Goal: Task Accomplishment & Management: Manage account settings

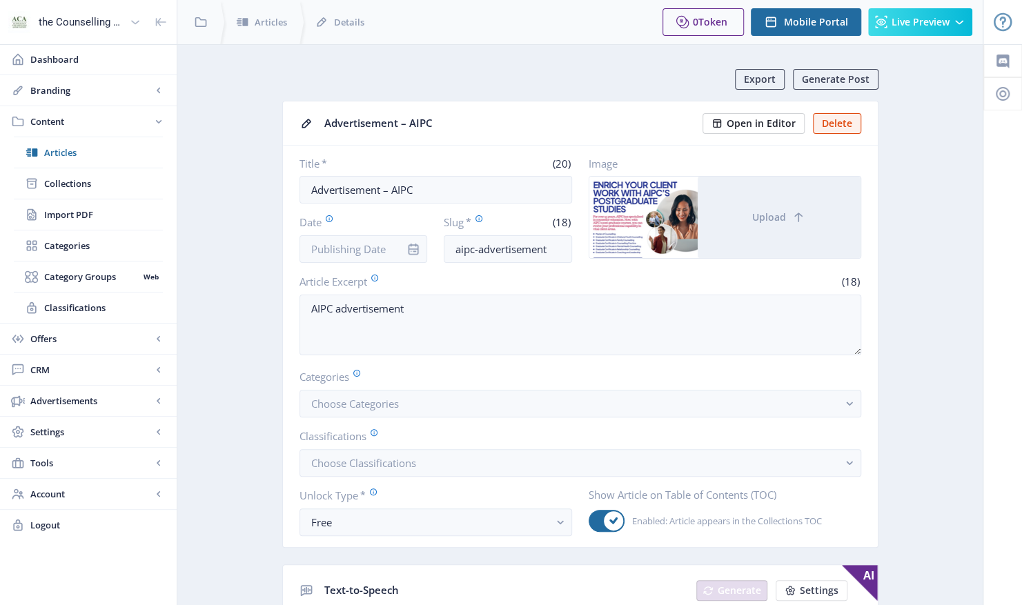
click at [767, 127] on span "Open in Editor" at bounding box center [761, 123] width 69 height 11
click at [46, 119] on span "Content" at bounding box center [90, 122] width 121 height 14
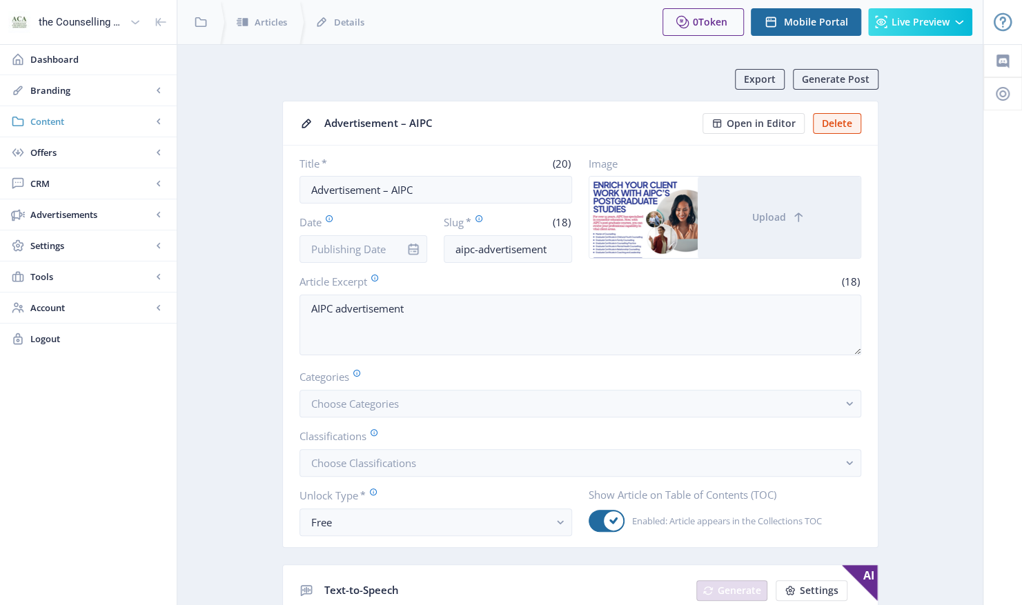
click at [47, 119] on span "Content" at bounding box center [90, 122] width 121 height 14
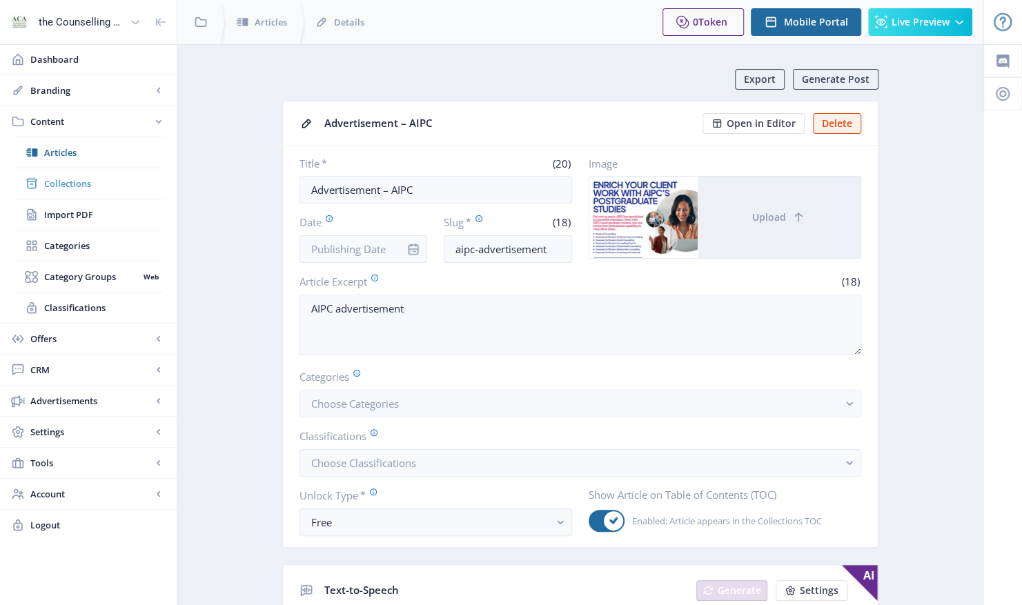
click at [66, 179] on span "Collections" at bounding box center [103, 184] width 119 height 14
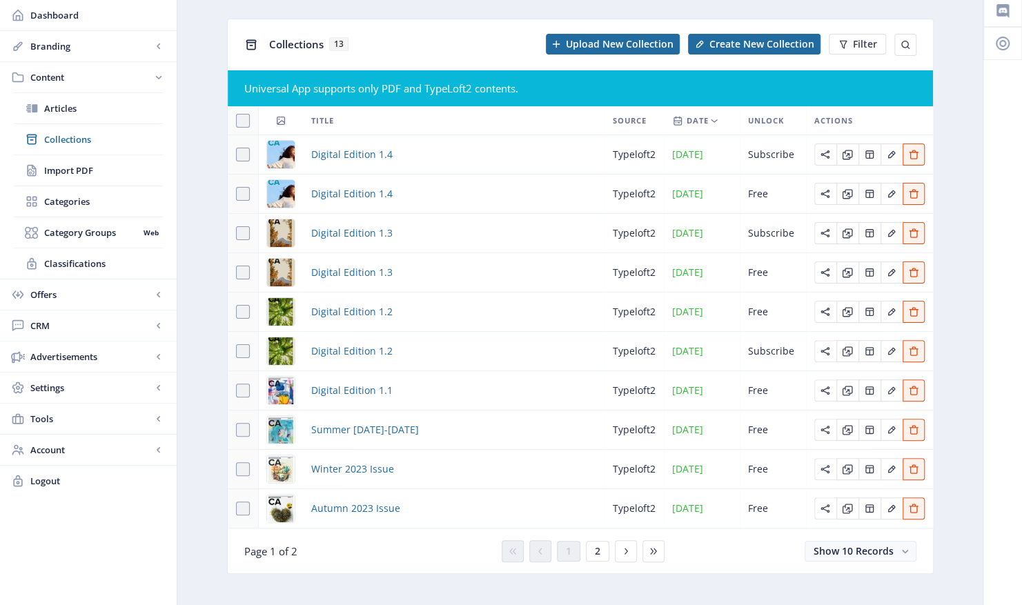
scroll to position [75, 0]
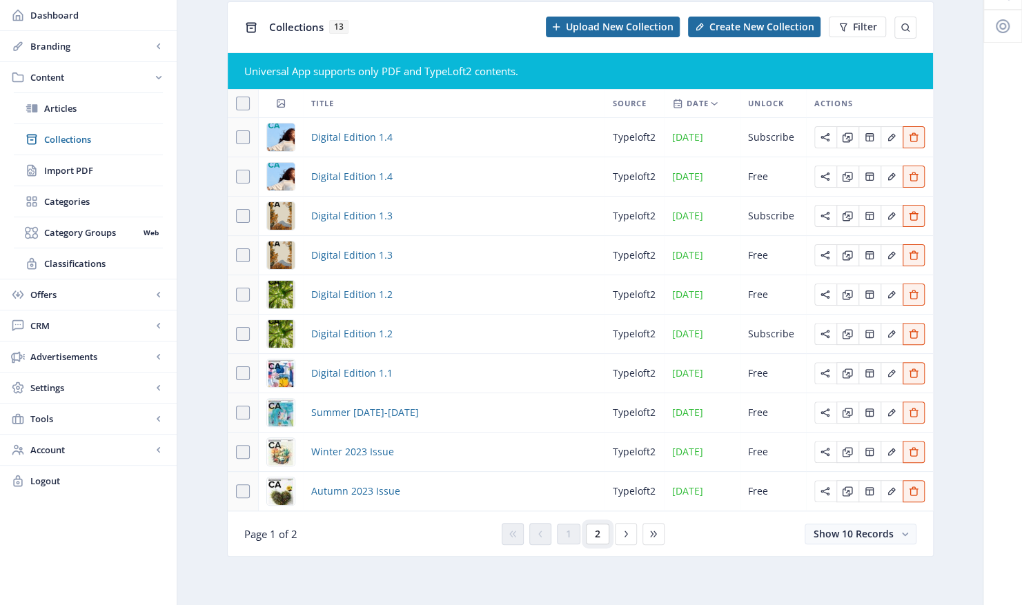
click at [595, 542] on button "2" at bounding box center [597, 534] width 23 height 21
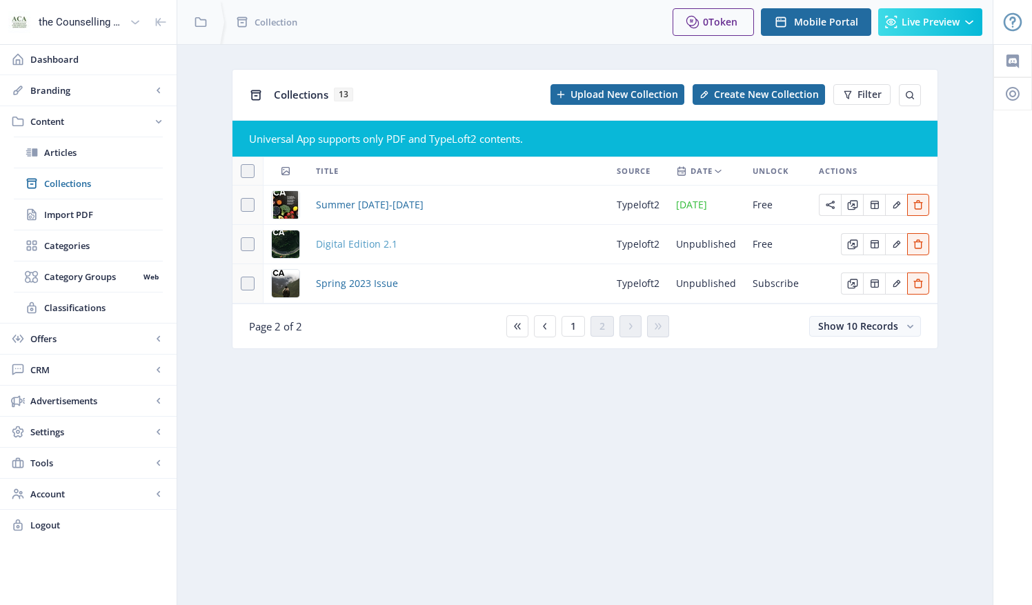
click at [382, 247] on span "Digital Edition 2.1" at bounding box center [356, 244] width 81 height 17
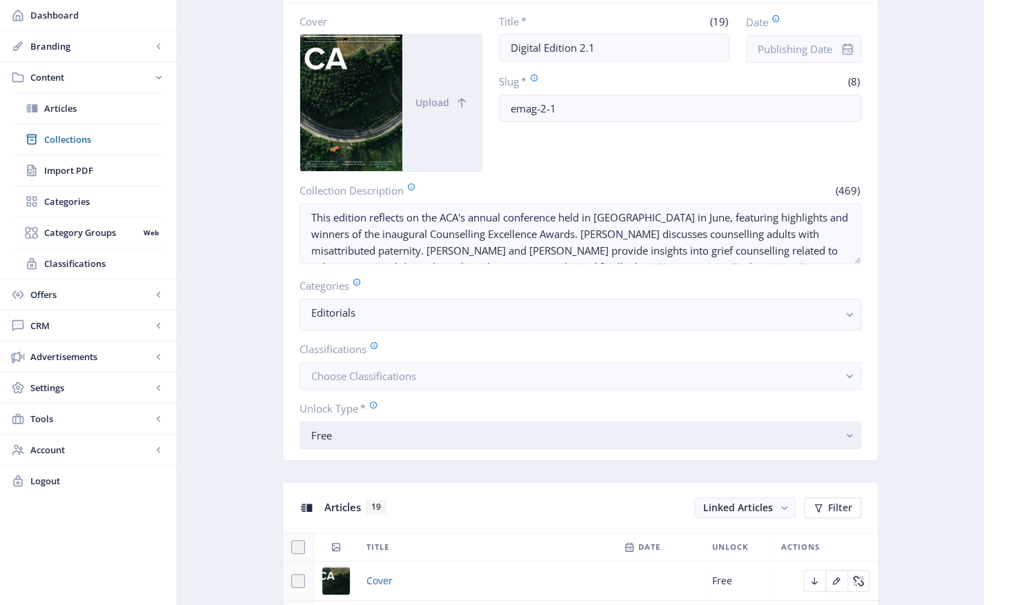
scroll to position [414, 0]
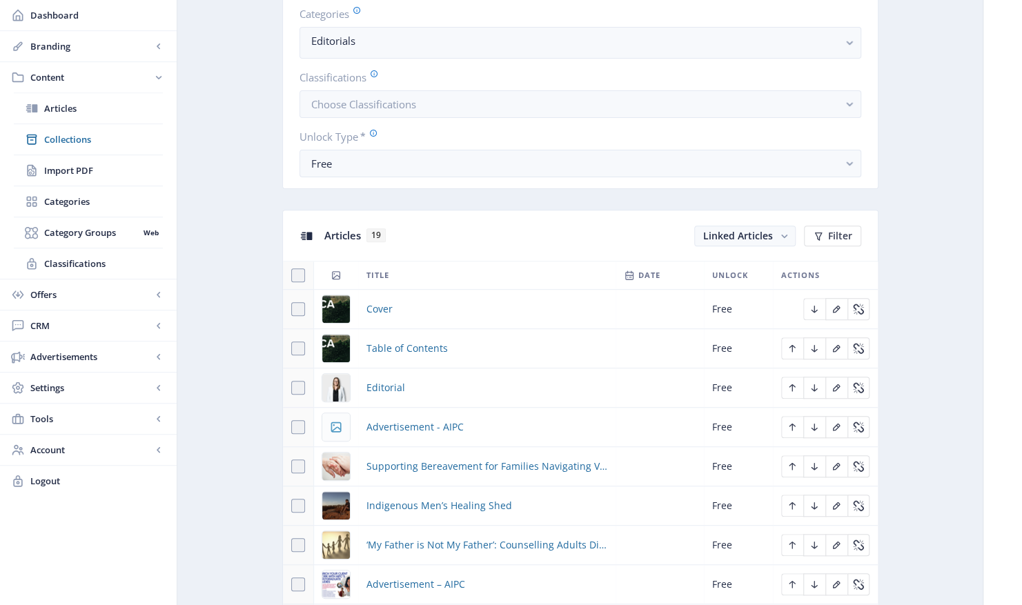
click at [337, 415] on app-thumb at bounding box center [336, 427] width 28 height 28
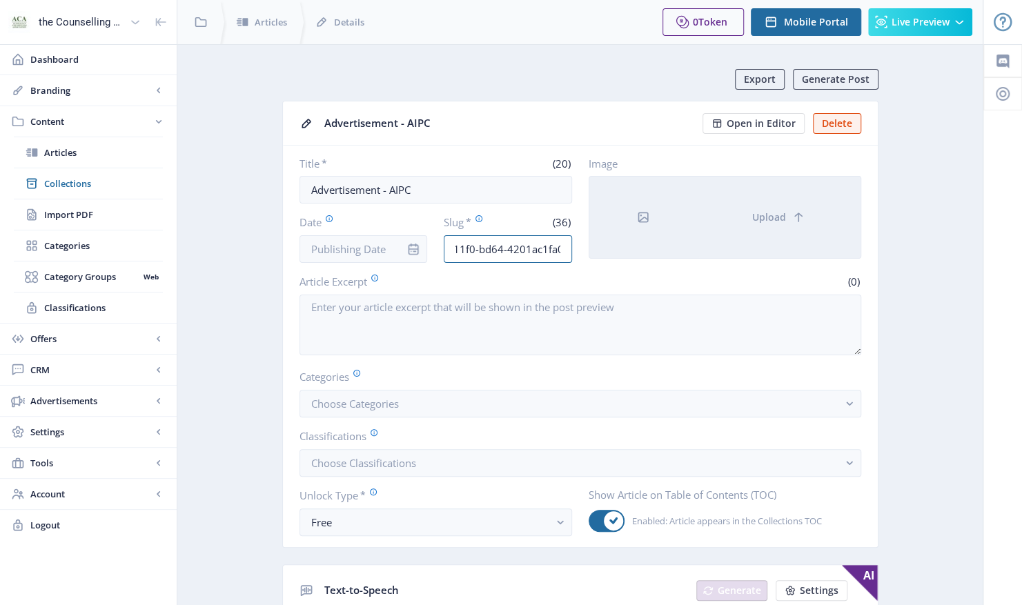
scroll to position [0, 83]
drag, startPoint x: 452, startPoint y: 248, endPoint x: 608, endPoint y: 245, distance: 156.0
click at [608, 245] on div "Title * (20) Advertisement - AIPC Date Slug * (36) 58ad2ff6-7bff-11f0-bd64-4201…" at bounding box center [580, 210] width 562 height 106
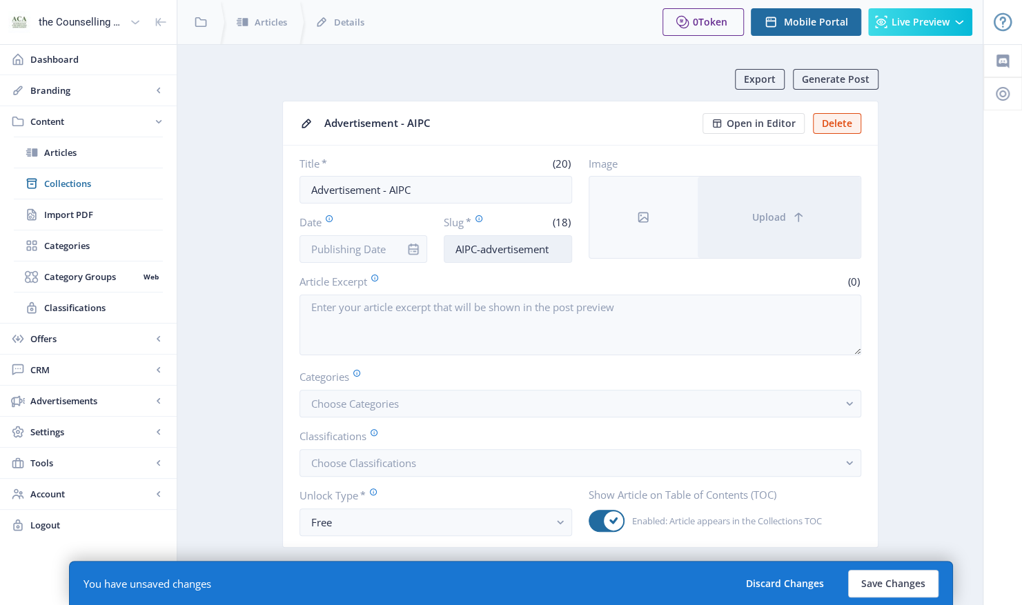
type input "aipc-advertisement"
type input "AIPC, advertisement"
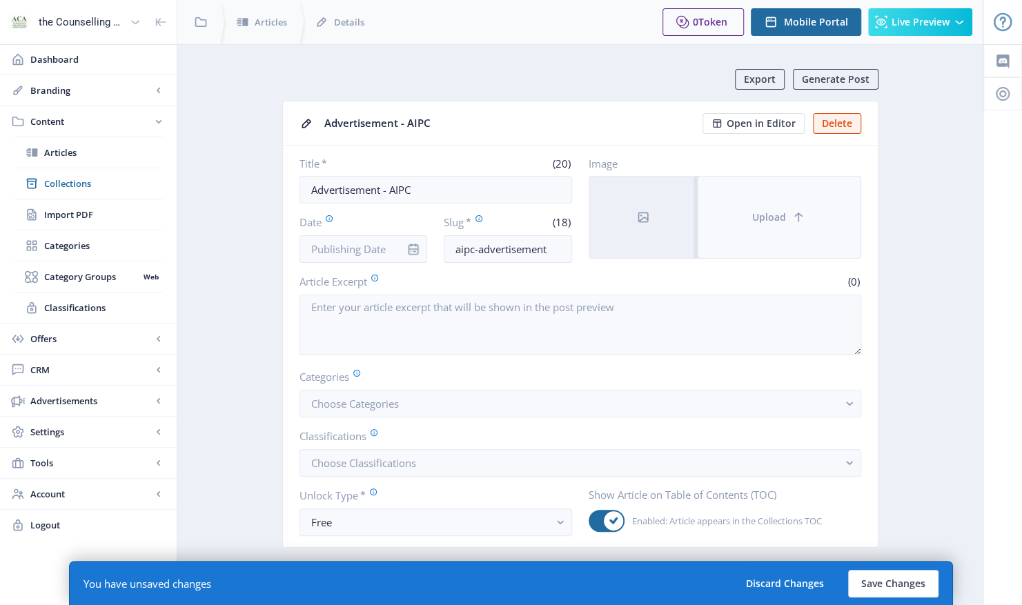
click at [796, 213] on icon at bounding box center [798, 217] width 8 height 9
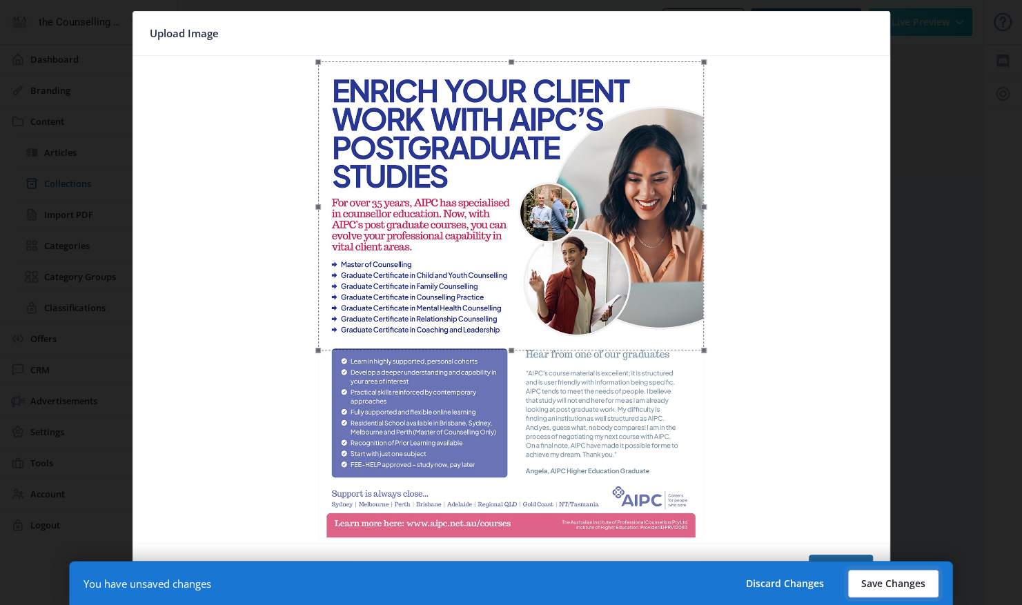
click at [894, 582] on button "Save Changes" at bounding box center [893, 584] width 90 height 28
click at [988, 559] on div at bounding box center [511, 302] width 1022 height 605
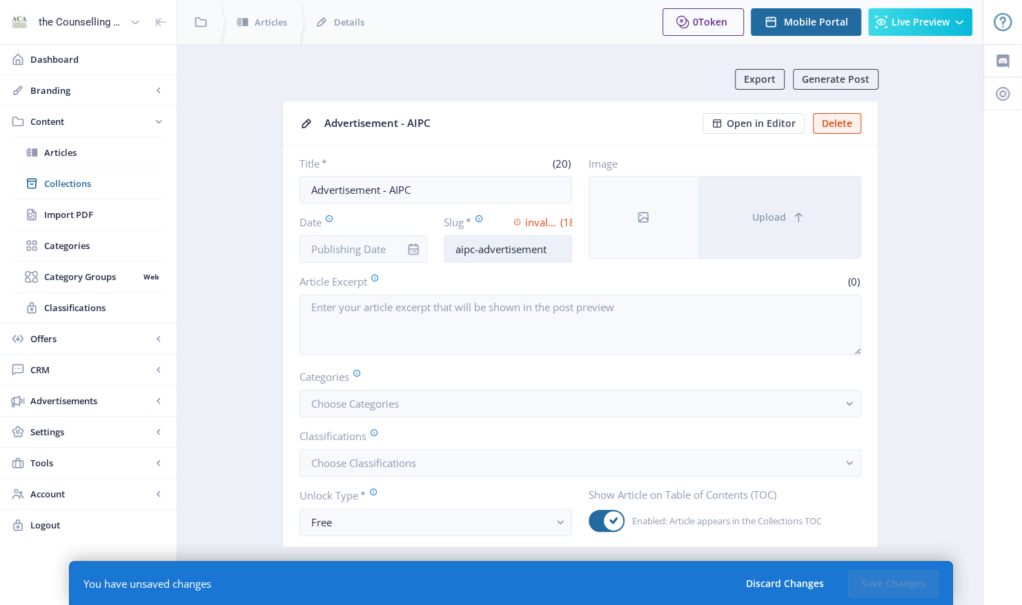
click at [557, 246] on input "aipc-advertisement" at bounding box center [508, 249] width 128 height 28
type input "a"
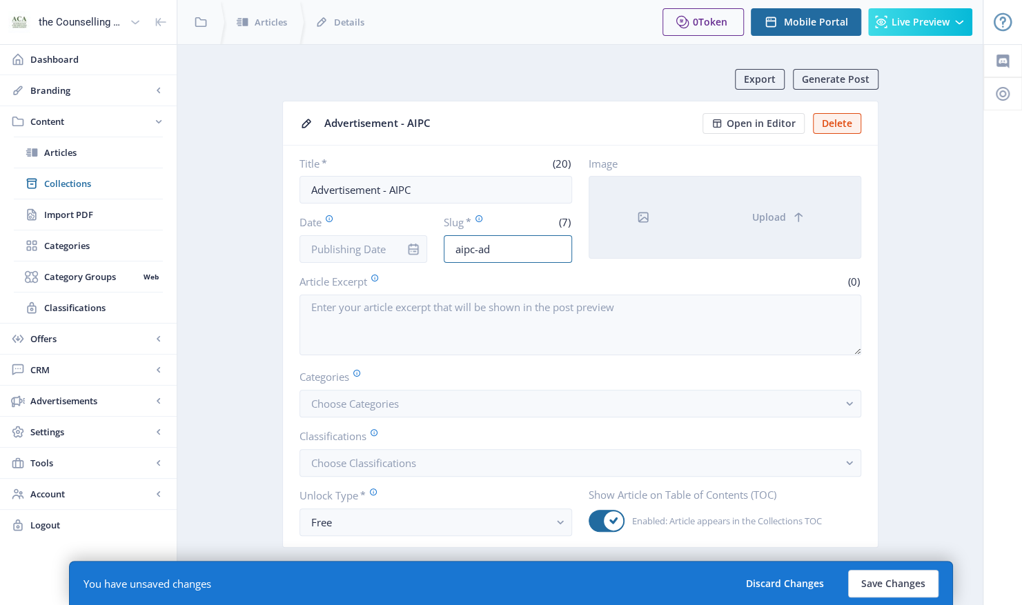
type input "aipc-ad"
click at [761, 264] on nb-card-body "Title * (20) Advertisement - AIPC Date Slug * (7) aipc-ad Image Upload Article …" at bounding box center [580, 347] width 595 height 402
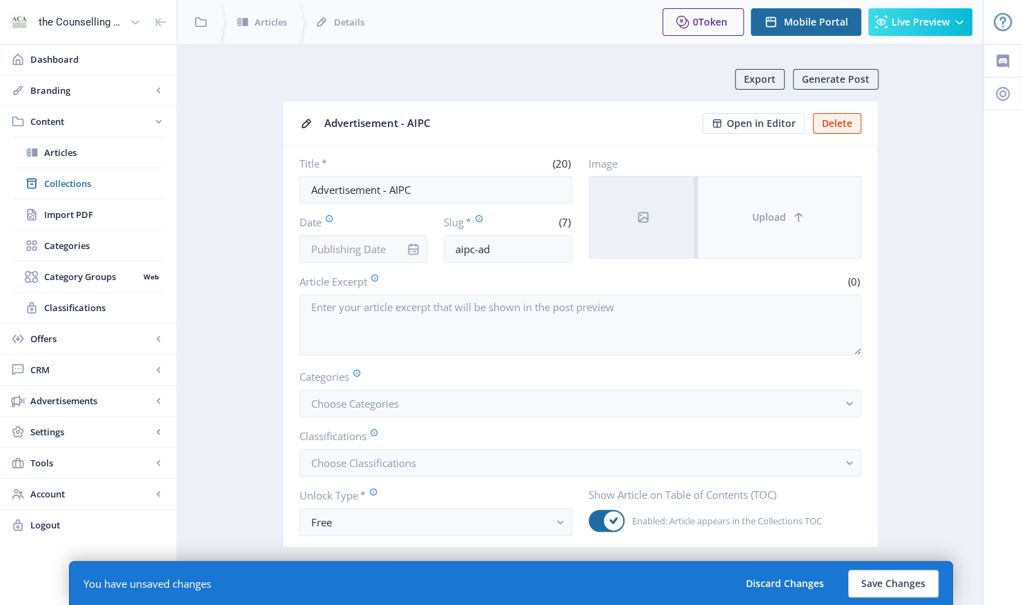
click at [767, 226] on button "Upload" at bounding box center [779, 217] width 163 height 81
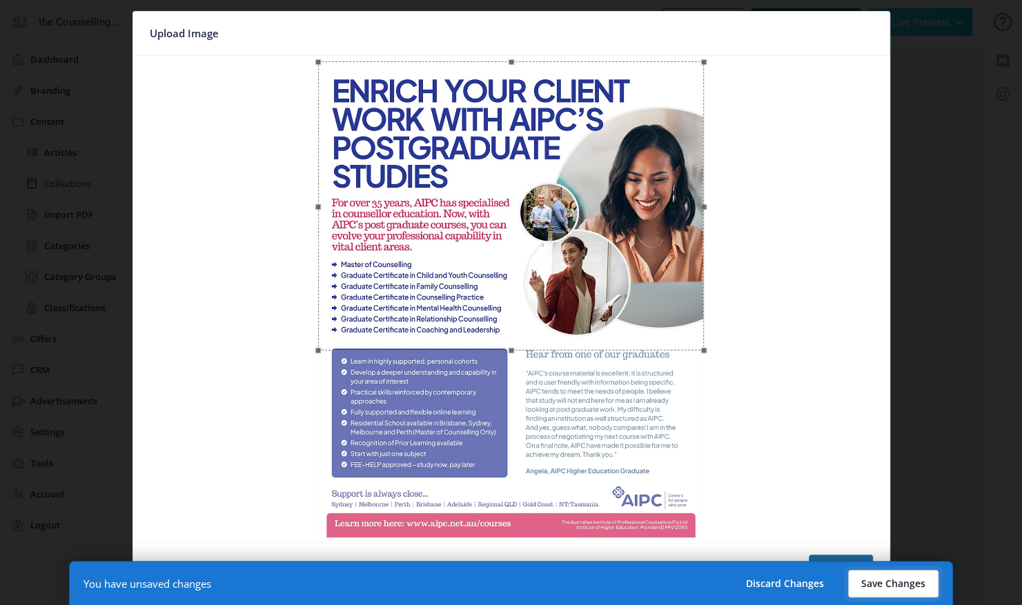
click at [888, 585] on button "Save Changes" at bounding box center [893, 584] width 90 height 28
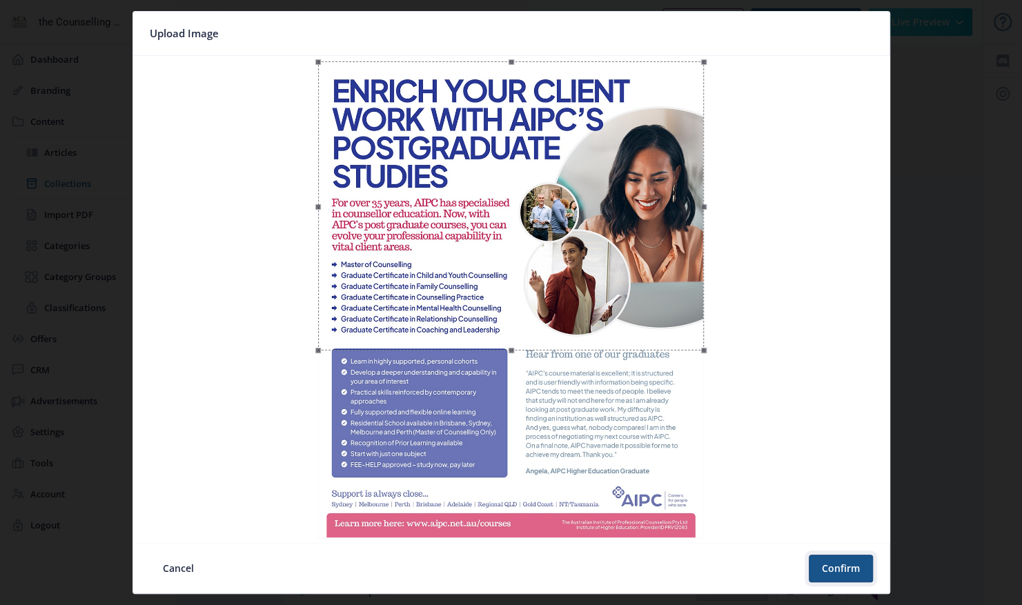
click at [862, 574] on button "Confirm" at bounding box center [841, 569] width 64 height 28
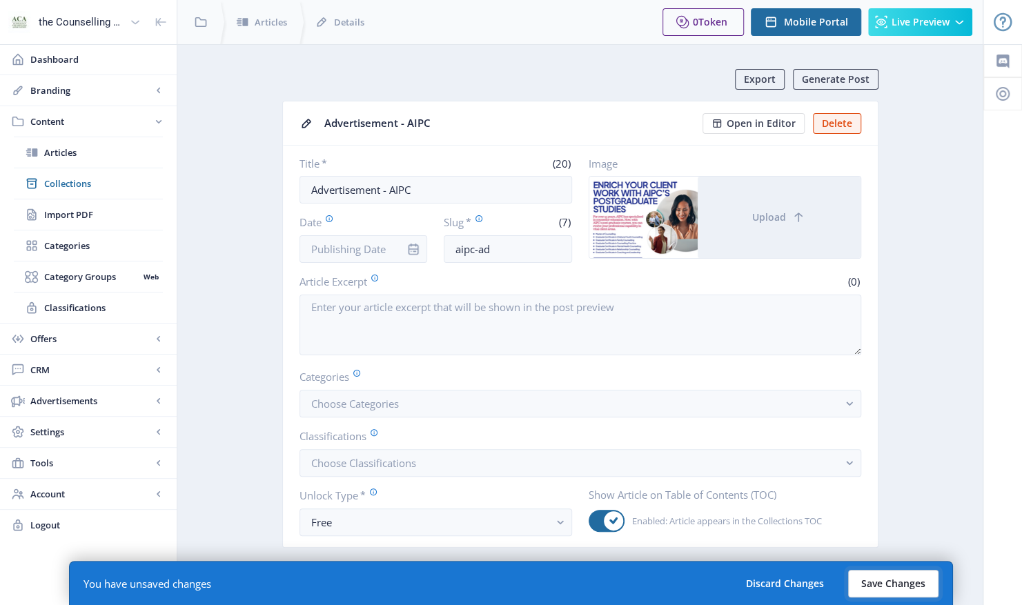
click at [912, 578] on button "Save Changes" at bounding box center [893, 584] width 90 height 28
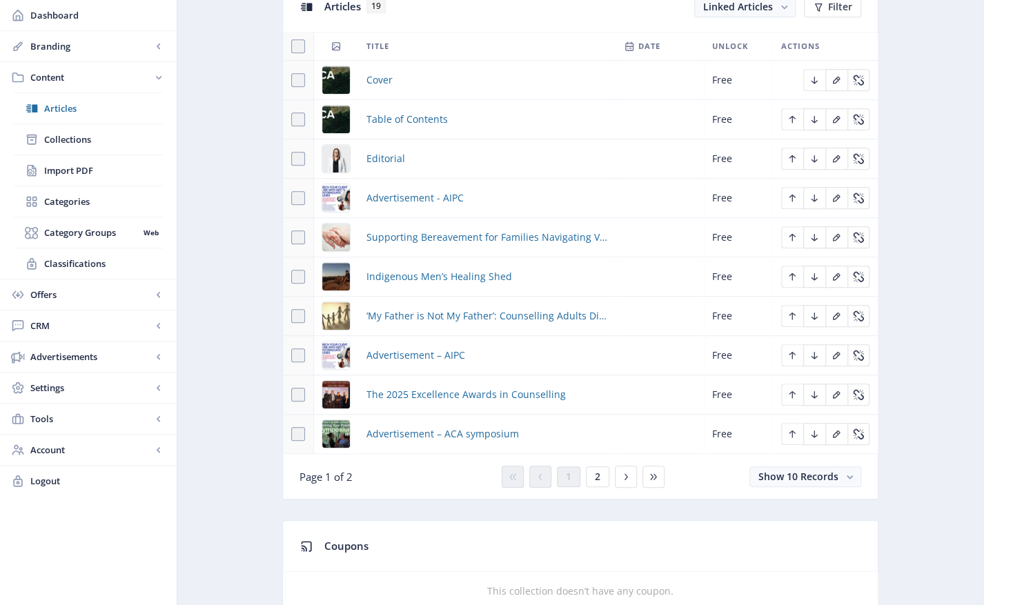
scroll to position [690, 0]
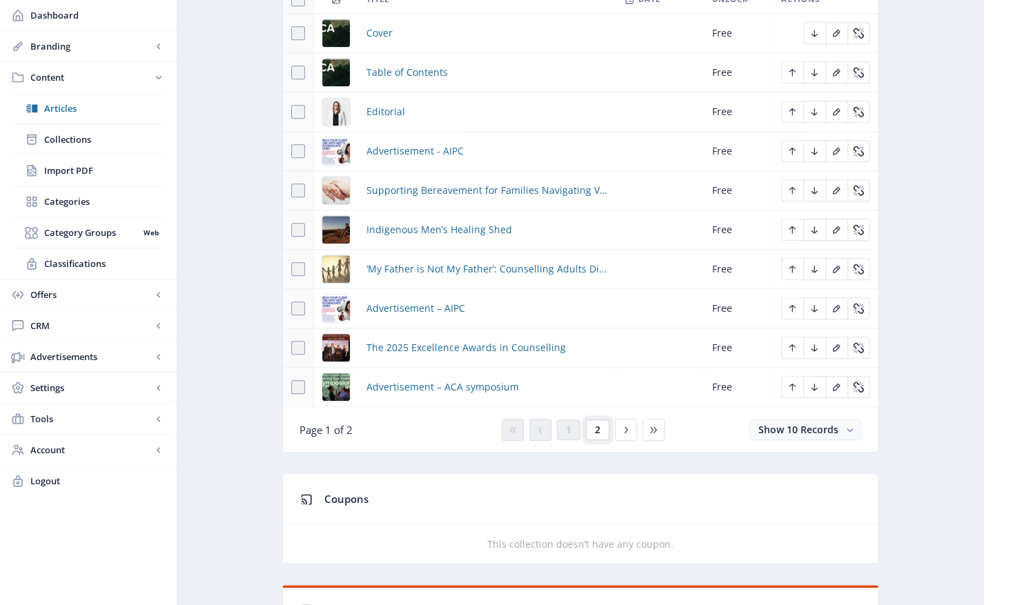
click at [587, 420] on button "2" at bounding box center [597, 430] width 23 height 21
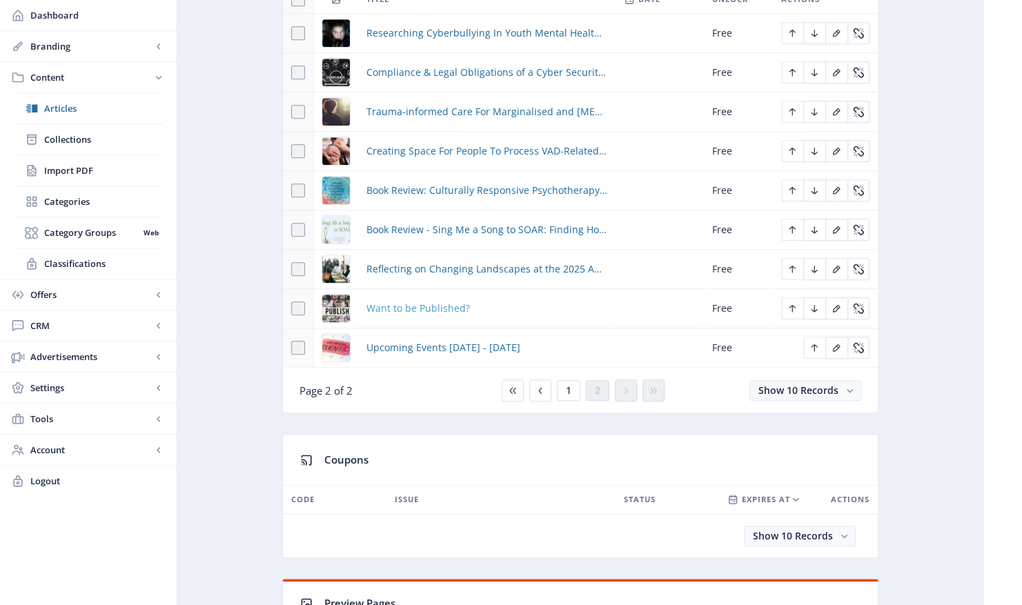
click at [403, 306] on span "Want to be Published?" at bounding box center [418, 308] width 104 height 17
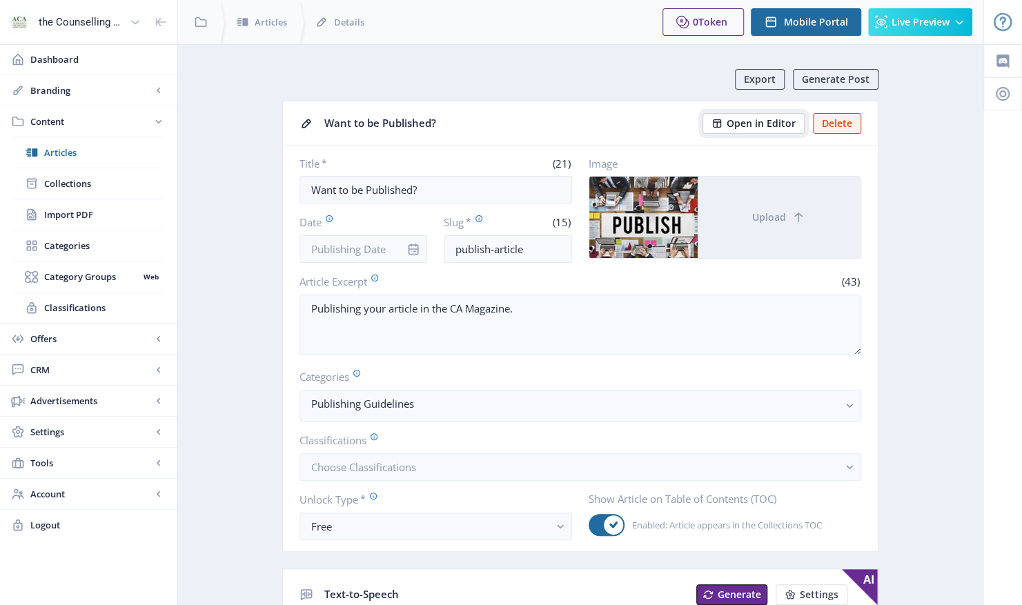
click at [782, 125] on span "Open in Editor" at bounding box center [761, 123] width 69 height 11
